Goal: Book appointment/travel/reservation

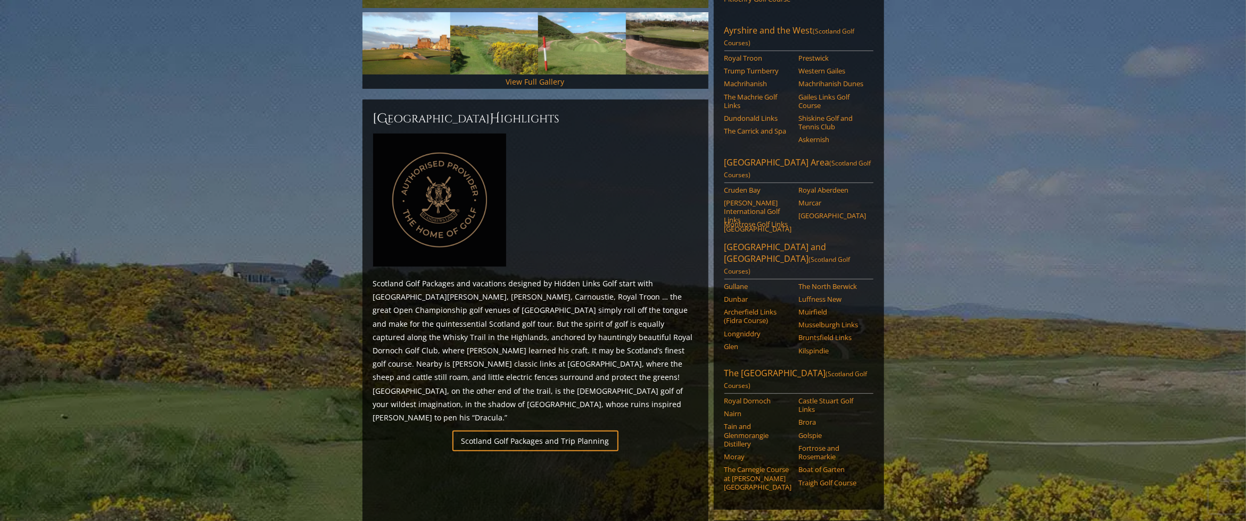
scroll to position [371, 0]
click at [809, 418] on link "Brora" at bounding box center [832, 422] width 68 height 9
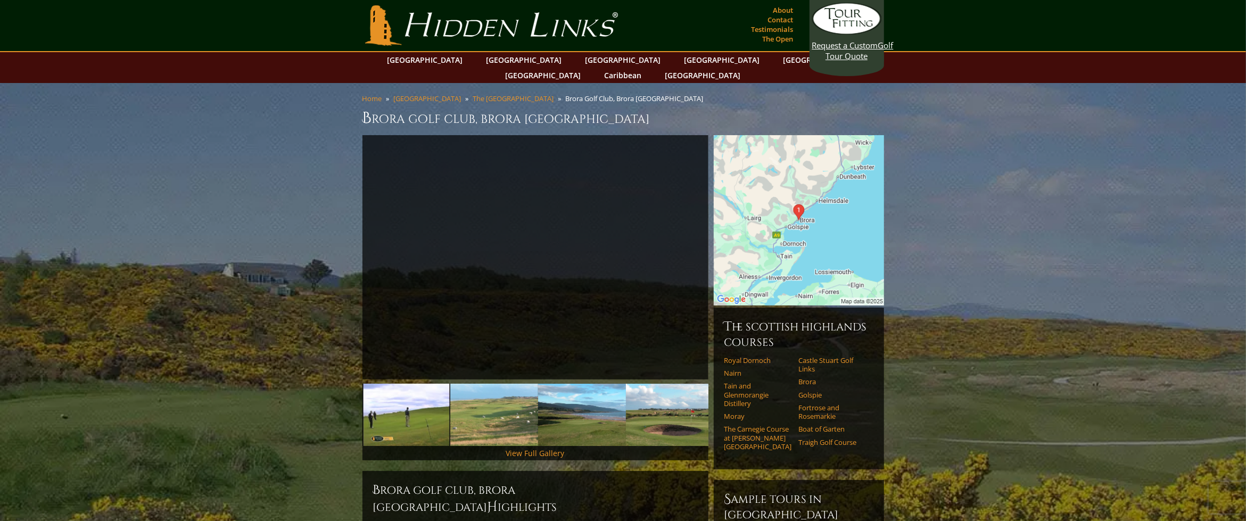
click at [791, 173] on img at bounding box center [799, 220] width 170 height 170
click at [805, 377] on link "Brora" at bounding box center [832, 381] width 68 height 9
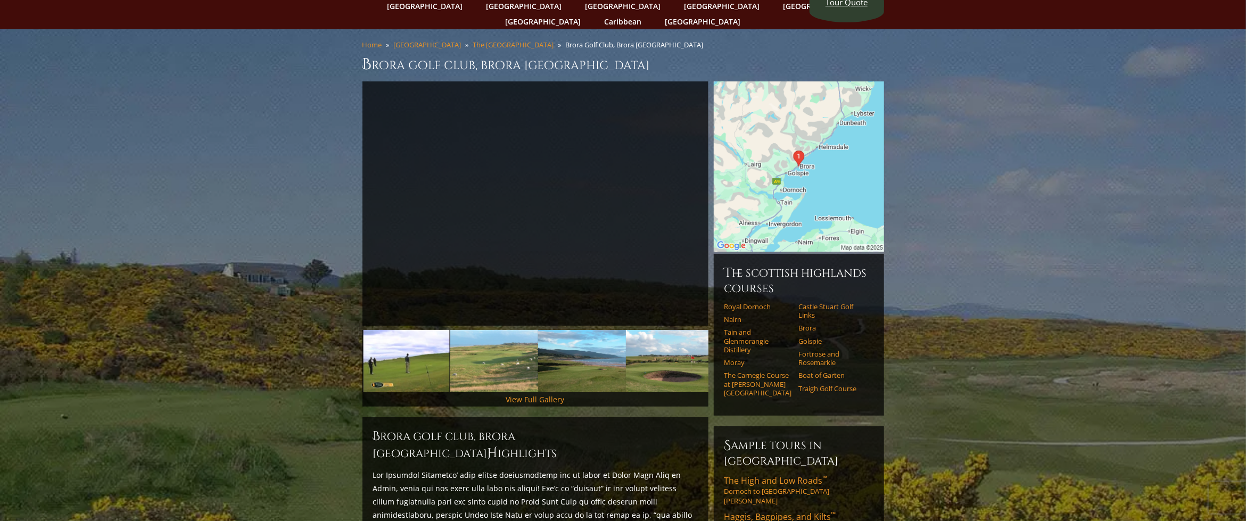
scroll to position [53, 0]
